Goal: Find specific page/section: Find specific page/section

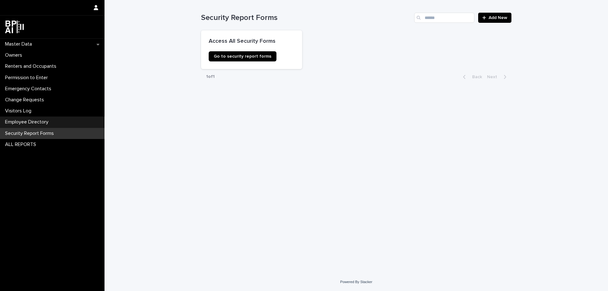
click at [25, 121] on p "Employee Directory" at bounding box center [28, 122] width 51 height 6
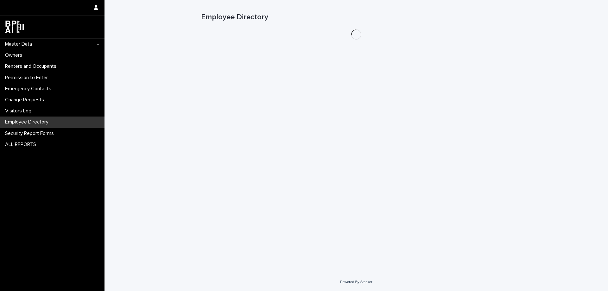
click at [25, 121] on p "Employee Directory" at bounding box center [28, 122] width 51 height 6
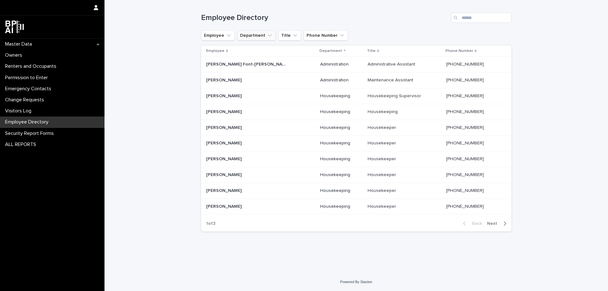
click at [263, 35] on button "Department" at bounding box center [256, 35] width 39 height 10
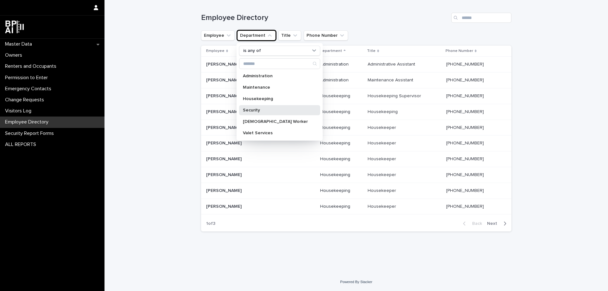
click at [259, 110] on p "Security" at bounding box center [276, 110] width 67 height 4
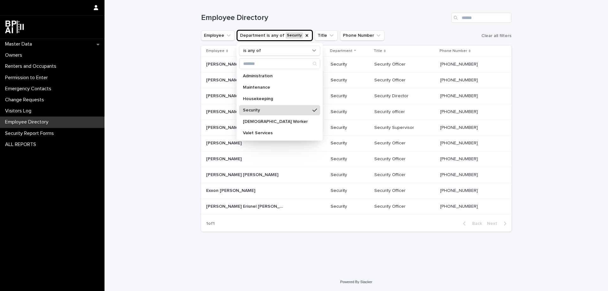
click at [259, 110] on p "Security" at bounding box center [276, 110] width 67 height 4
